Goal: Transaction & Acquisition: Purchase product/service

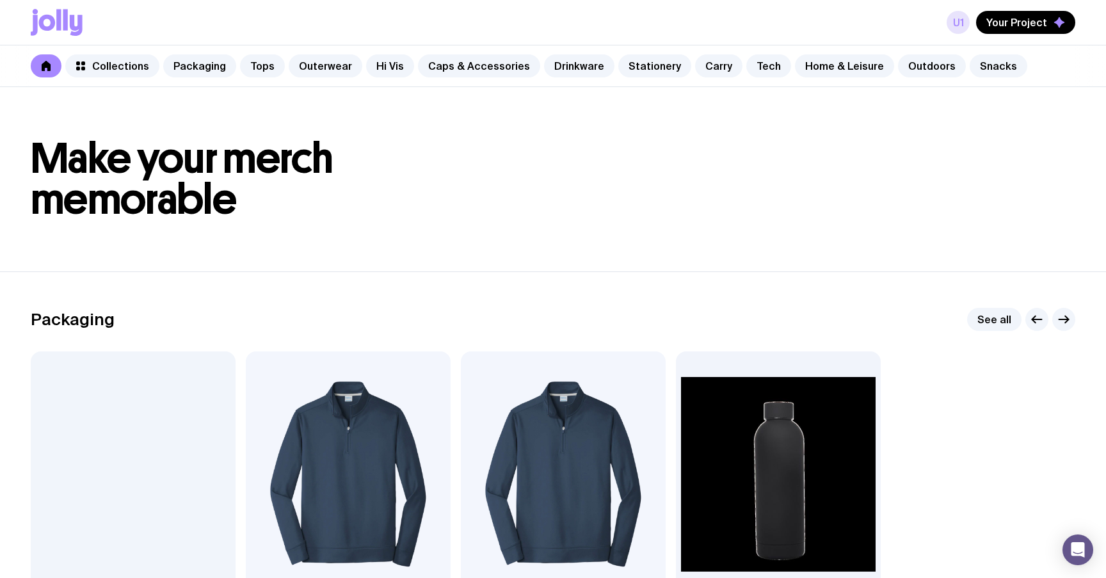
click at [959, 19] on link "u1" at bounding box center [958, 22] width 23 height 23
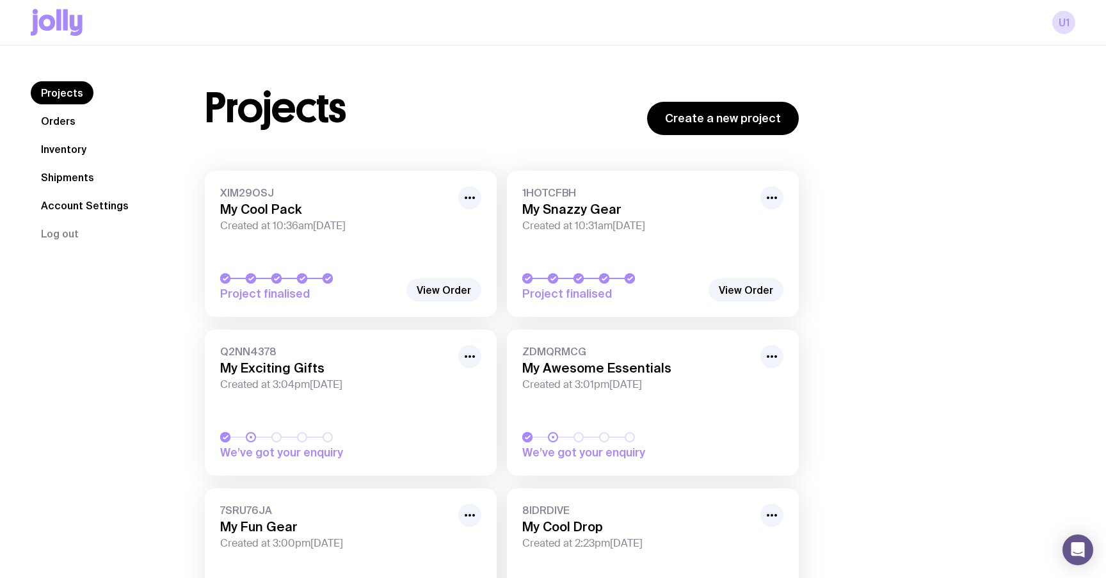
click at [54, 22] on icon at bounding box center [47, 23] width 17 height 16
click at [58, 20] on icon at bounding box center [58, 19] width 4 height 21
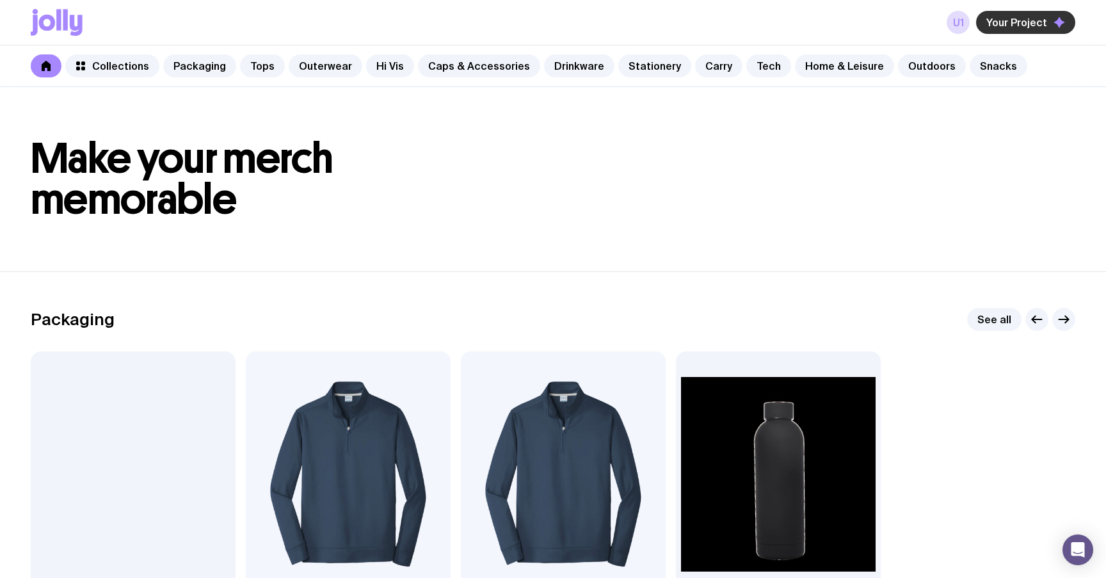
click at [1024, 20] on span "Your Project" at bounding box center [1016, 22] width 61 height 13
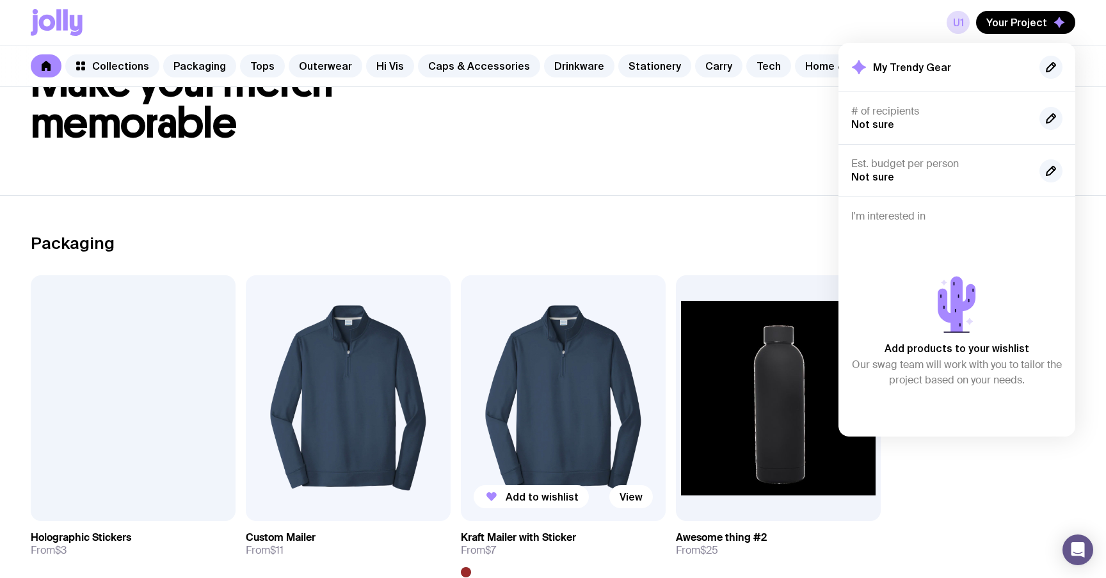
scroll to position [83, 0]
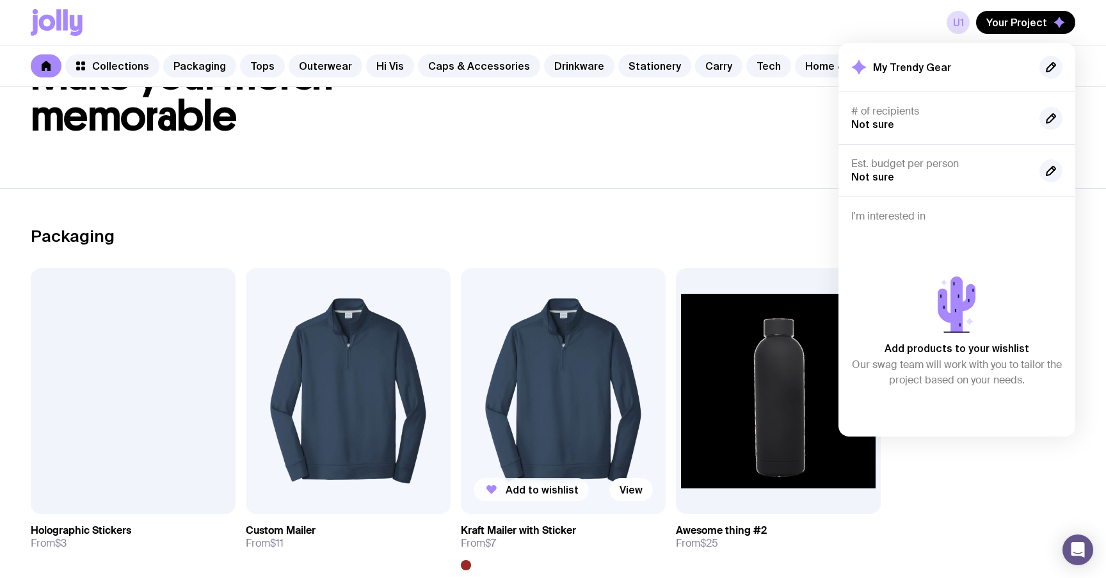
click at [515, 491] on span "Add to wishlist" at bounding box center [542, 489] width 73 height 13
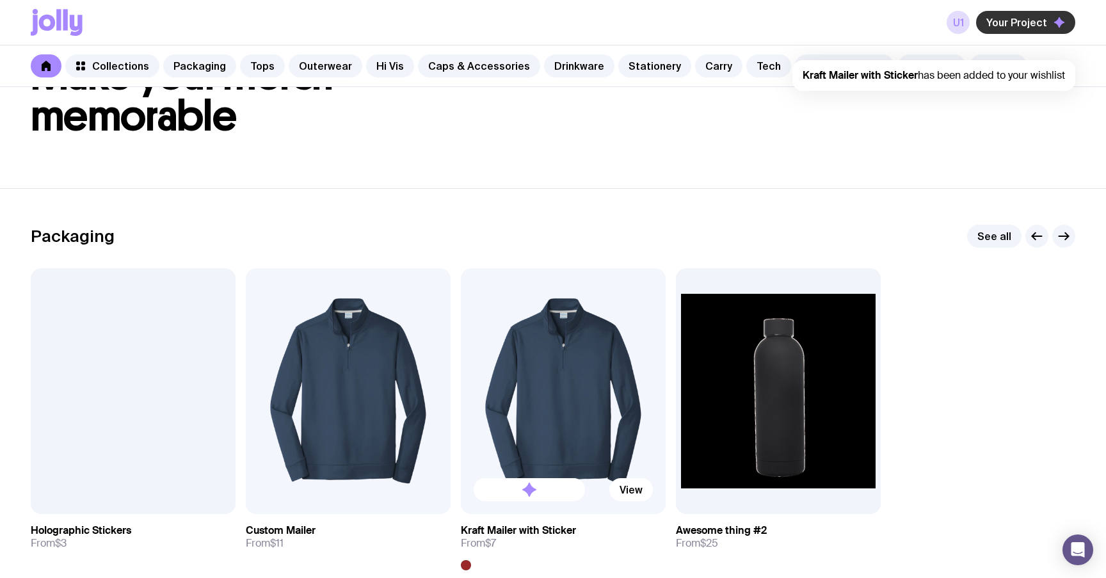
click at [1030, 27] on span "Your Project" at bounding box center [1016, 22] width 61 height 13
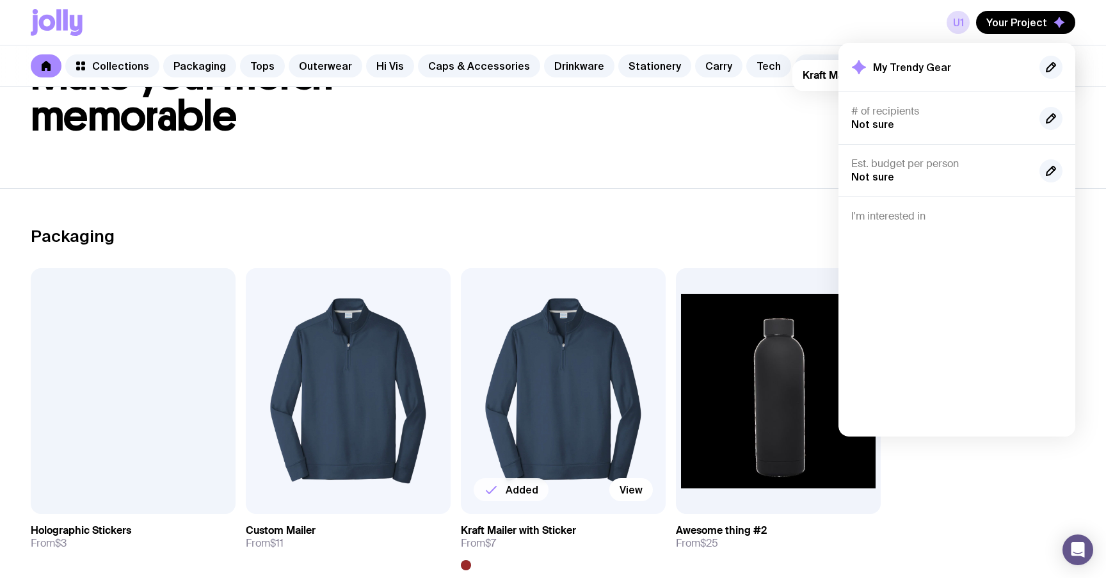
scroll to position [0, 0]
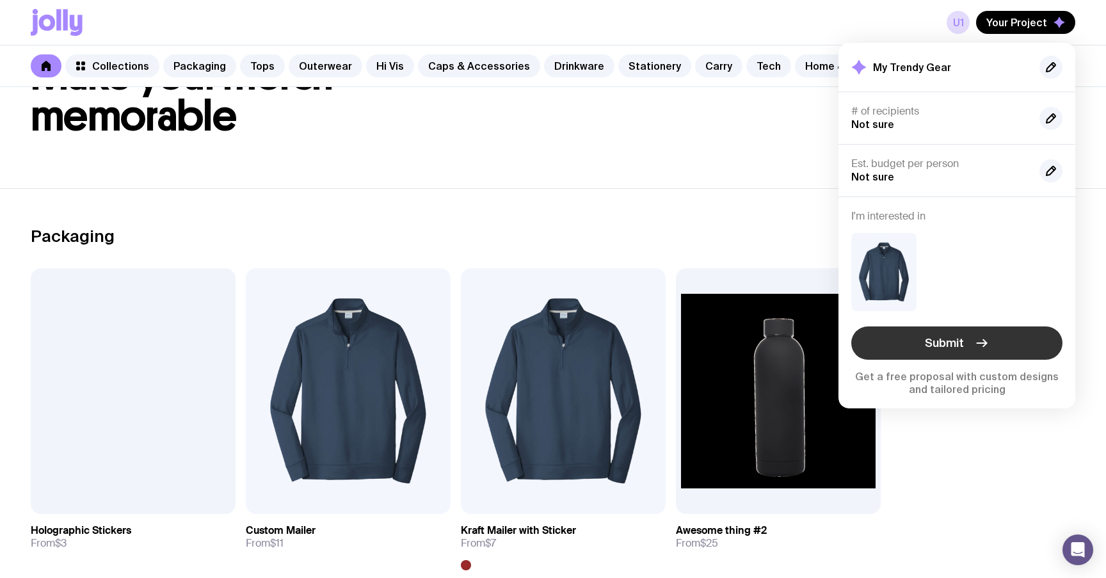
click at [945, 335] on span "Submit" at bounding box center [944, 342] width 39 height 15
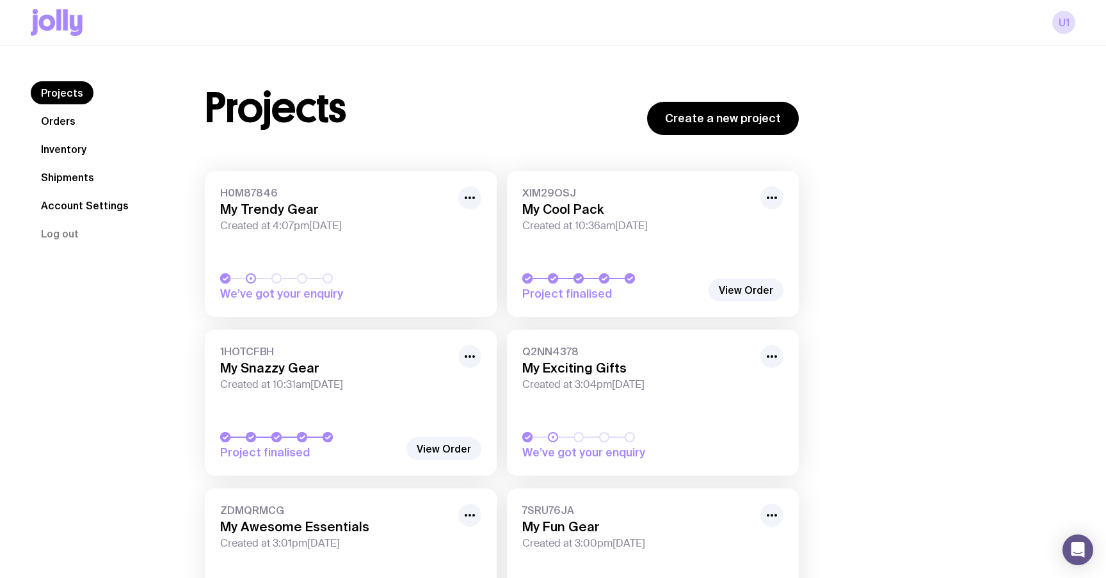
click at [294, 204] on h3 "My Trendy Gear" at bounding box center [335, 209] width 230 height 15
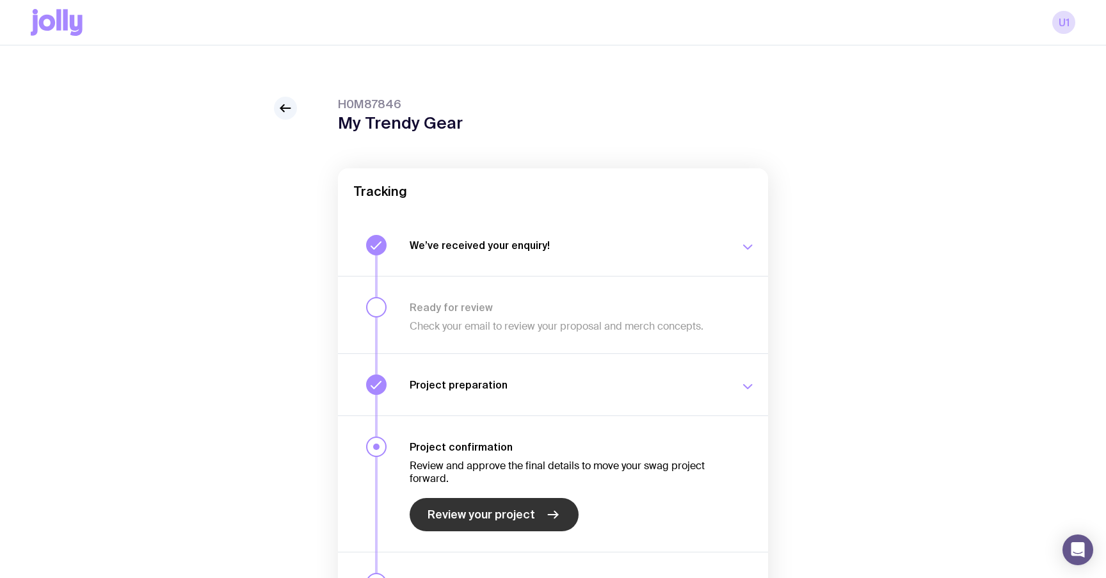
click at [479, 510] on span "Review your project" at bounding box center [482, 514] width 108 height 15
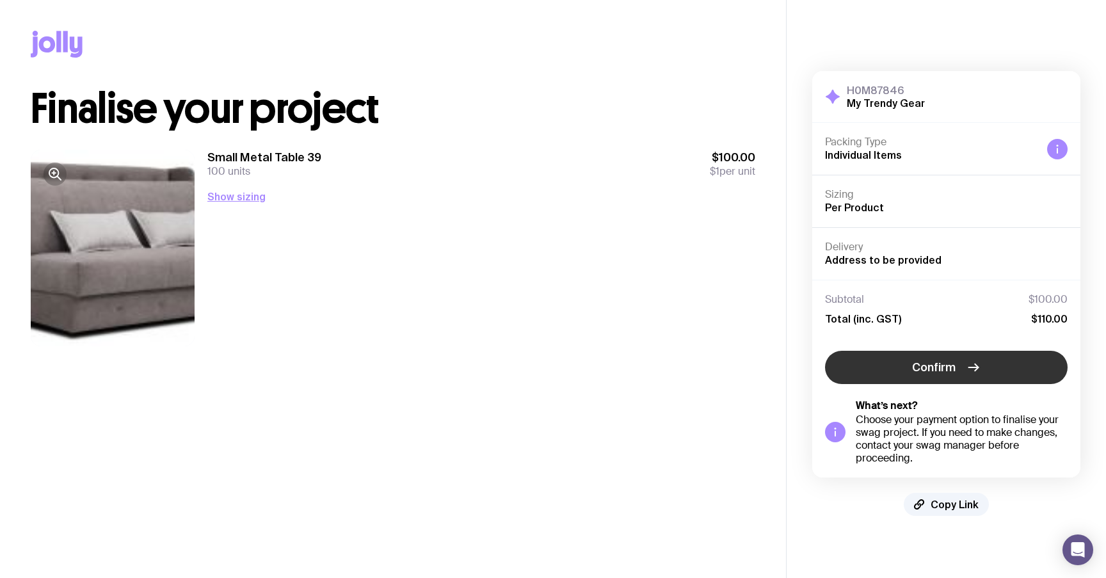
click at [947, 374] on button "Confirm" at bounding box center [946, 367] width 243 height 33
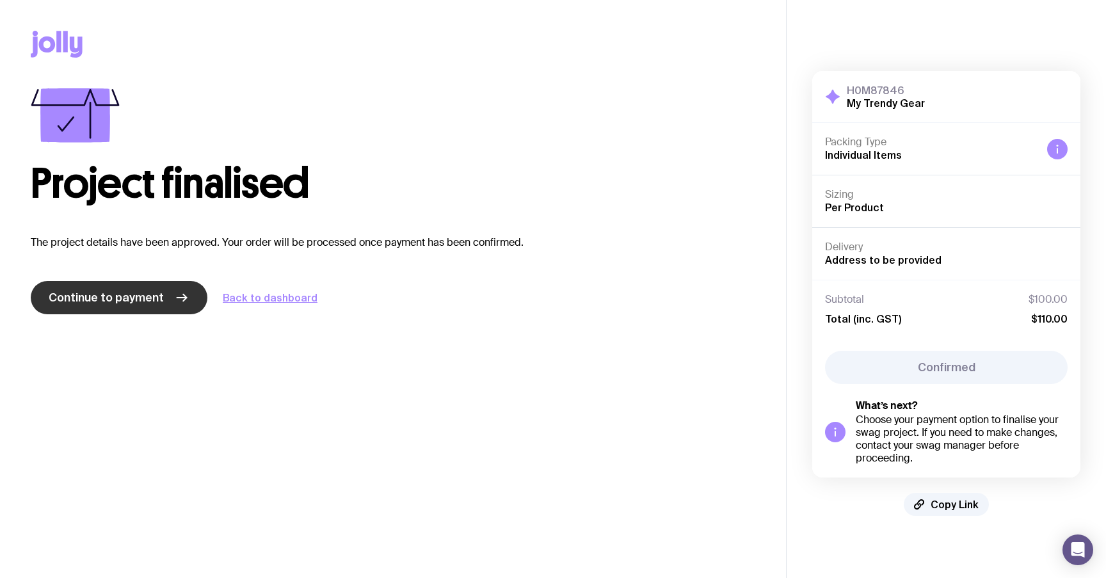
click at [153, 305] on span "Continue to payment" at bounding box center [106, 297] width 115 height 15
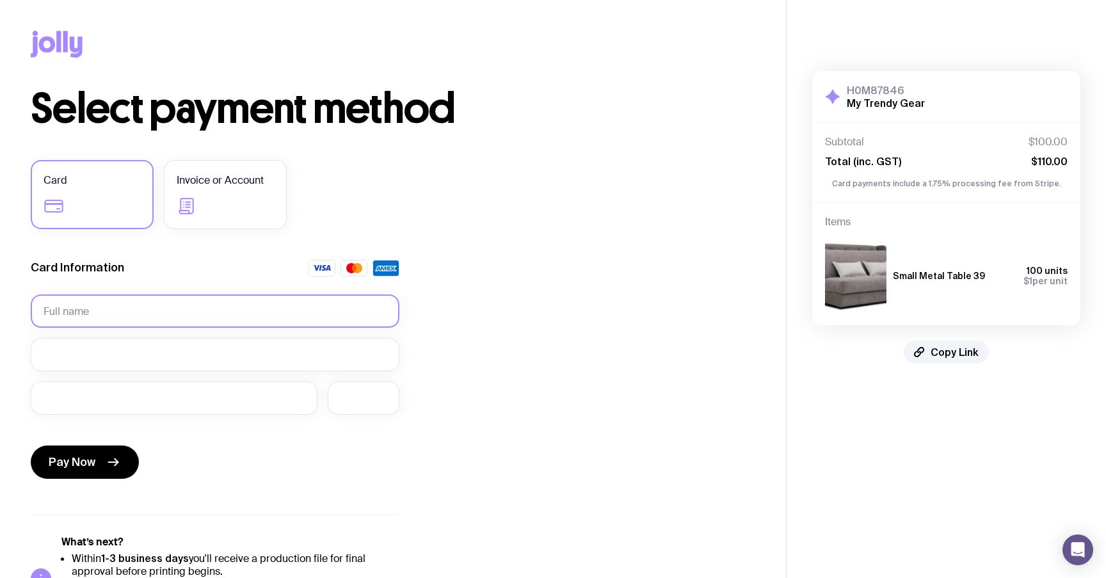
click at [214, 313] on input "text" at bounding box center [215, 310] width 369 height 33
type input "42 42"
click at [70, 387] on div at bounding box center [174, 398] width 287 height 33
click at [385, 392] on iframe at bounding box center [364, 398] width 46 height 12
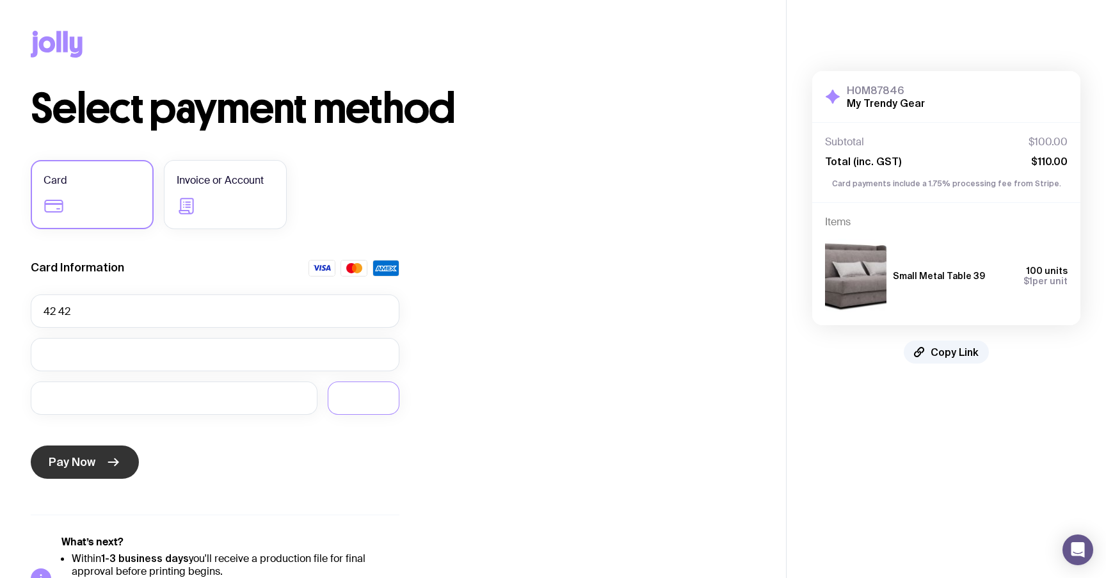
click at [90, 457] on span "Pay Now" at bounding box center [72, 462] width 47 height 15
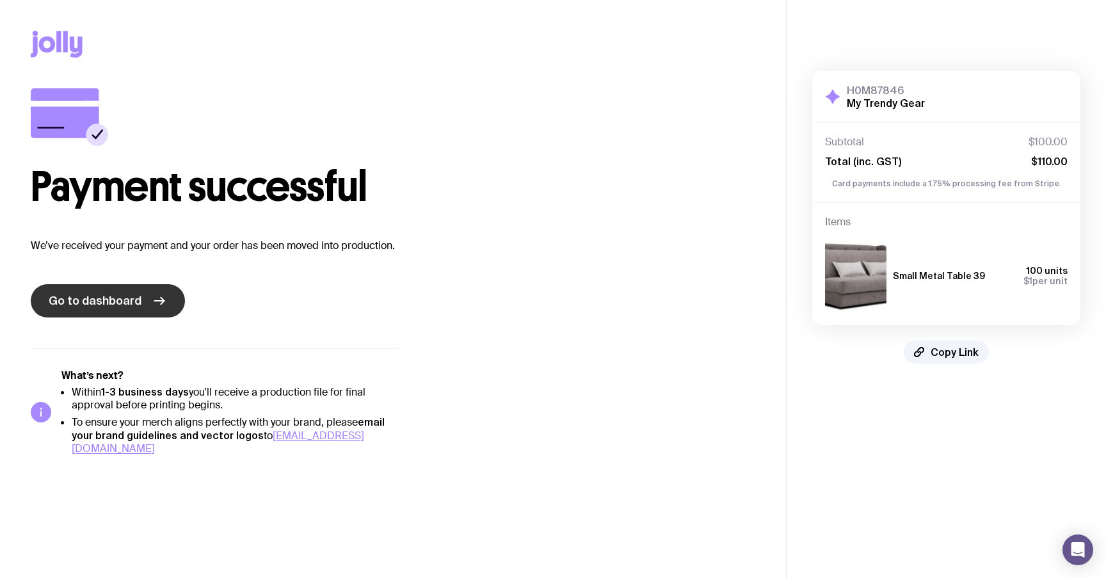
click at [157, 289] on link "Go to dashboard" at bounding box center [108, 300] width 154 height 33
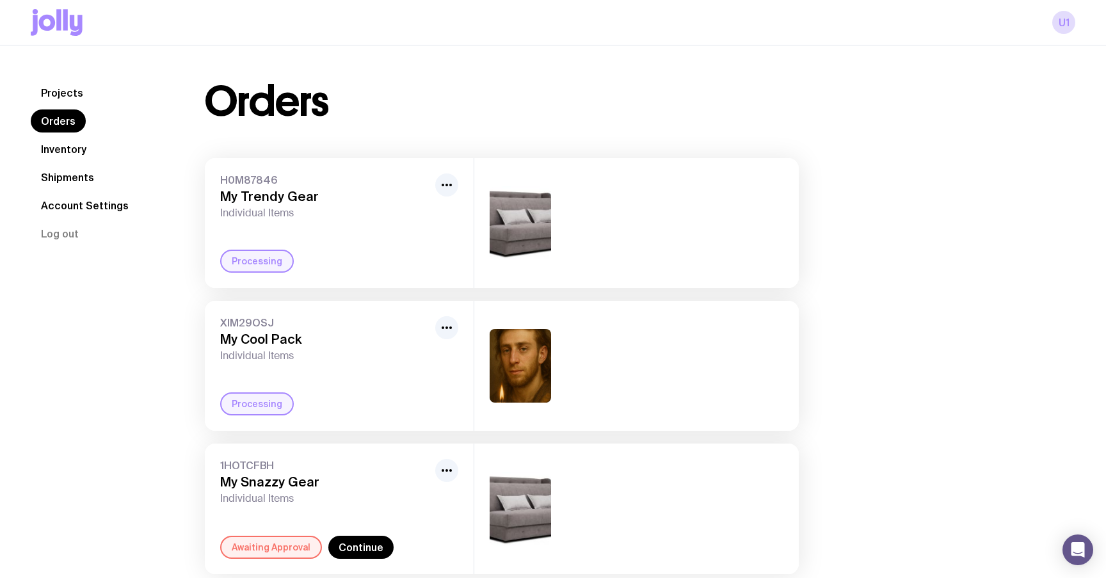
click at [61, 26] on icon at bounding box center [57, 22] width 52 height 27
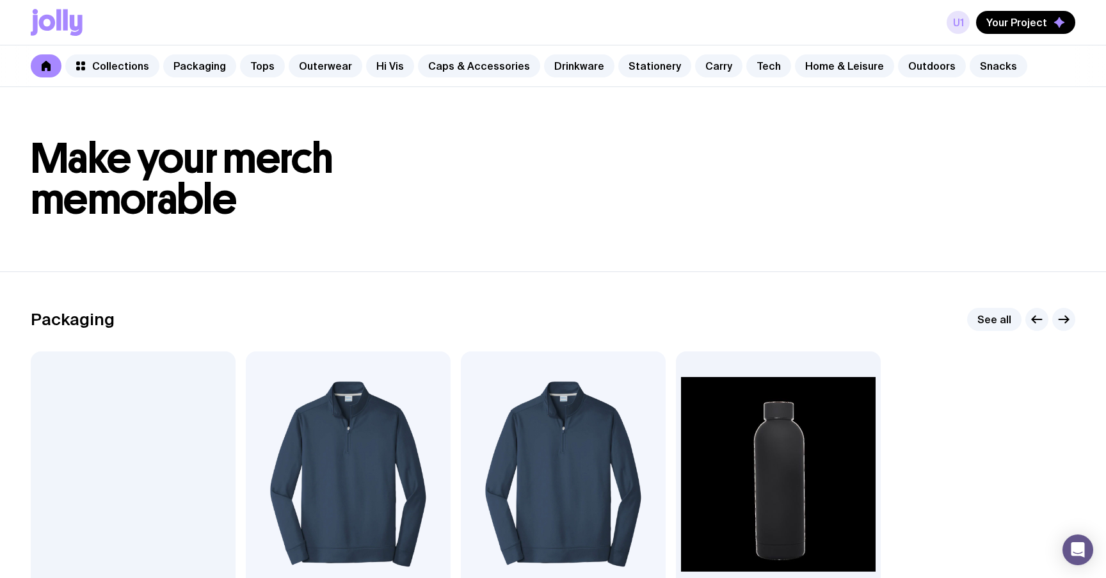
click at [965, 26] on link "u1" at bounding box center [958, 22] width 23 height 23
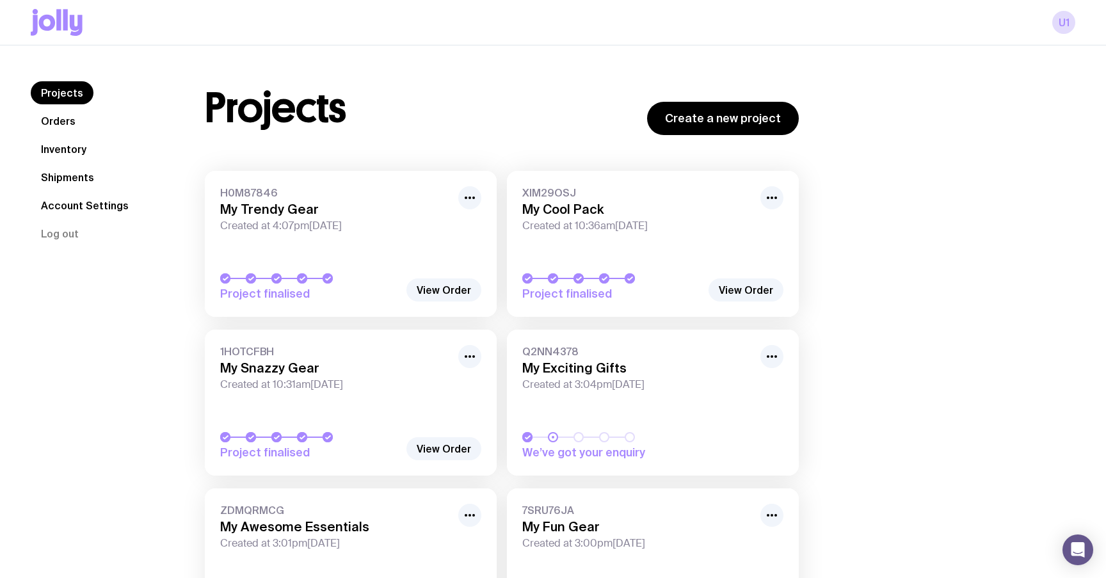
click at [73, 115] on link "Orders" at bounding box center [58, 120] width 55 height 23
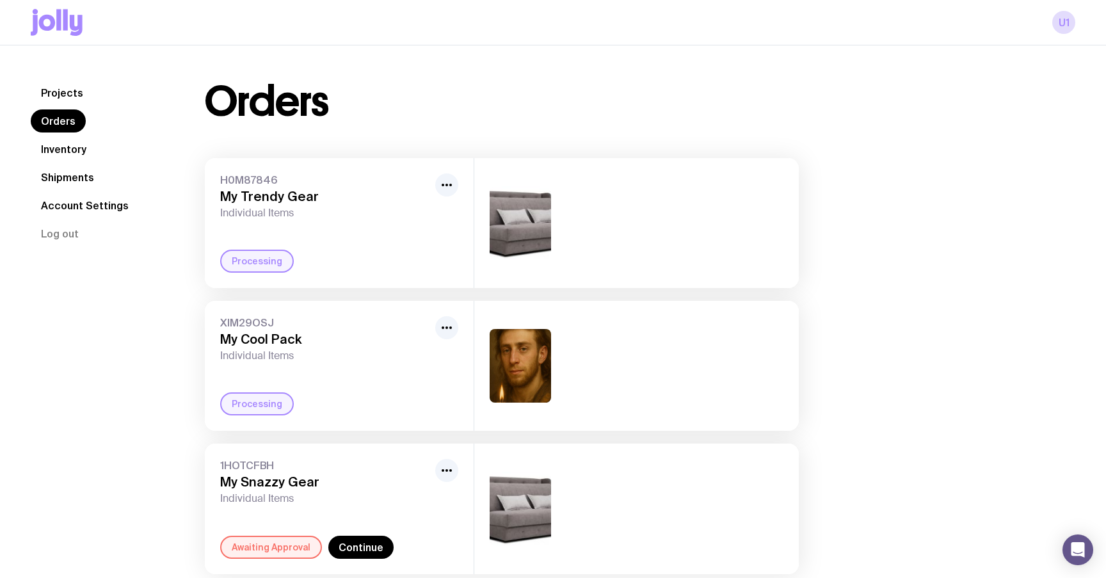
click at [67, 125] on link "Orders" at bounding box center [58, 120] width 55 height 23
click at [359, 262] on link "Continue" at bounding box center [360, 261] width 65 height 23
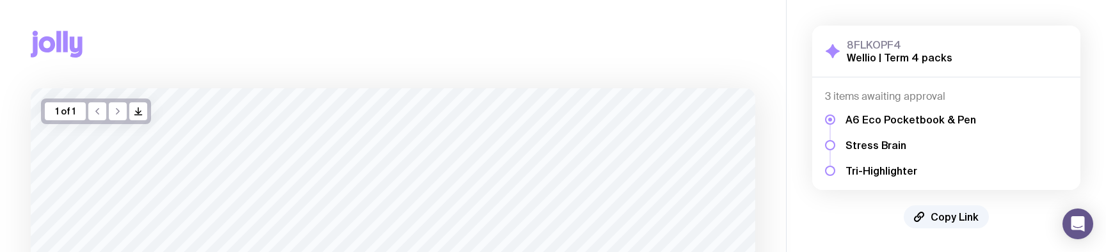
click at [437, 64] on div "Copy Link" at bounding box center [393, 44] width 725 height 88
